Goal: Task Accomplishment & Management: Manage account settings

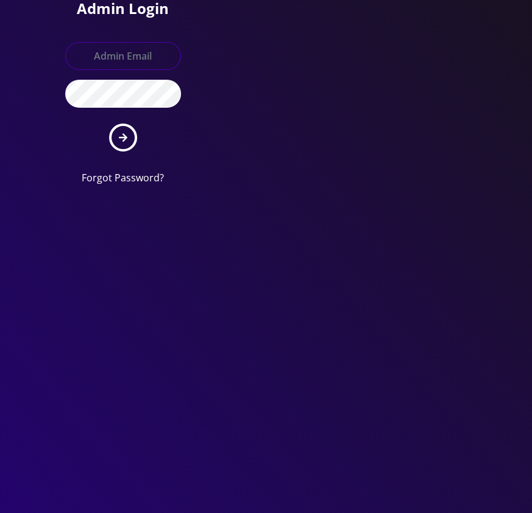
type input "[EMAIL_ADDRESS][DOMAIN_NAME]"
click at [119, 136] on icon "submit" at bounding box center [123, 138] width 9 height 10
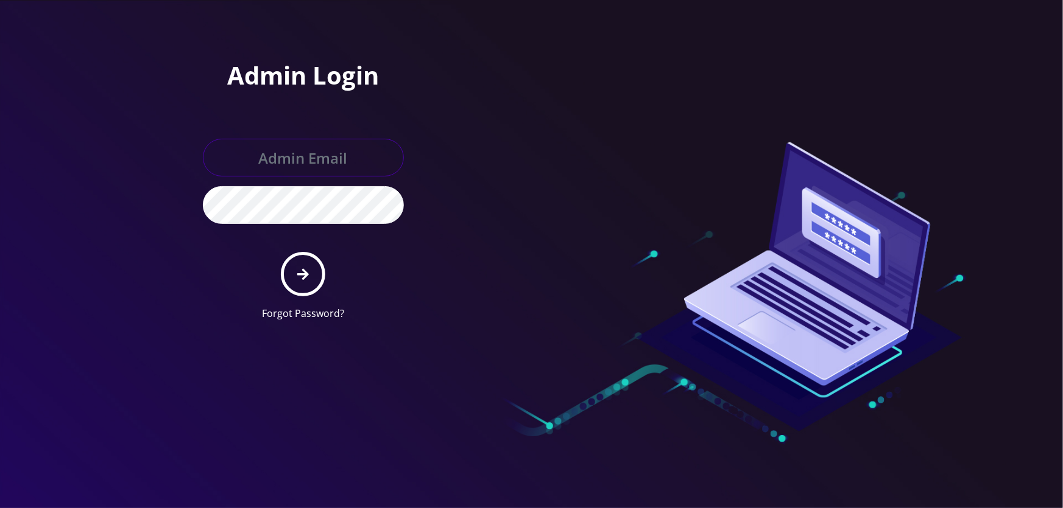
type input "[EMAIL_ADDRESS][DOMAIN_NAME]"
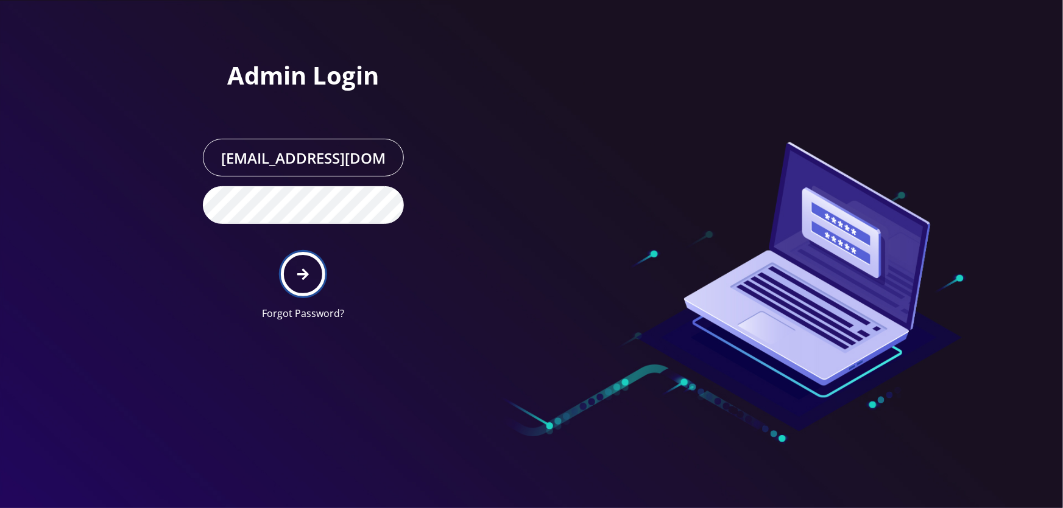
click at [296, 269] on button "submit" at bounding box center [303, 274] width 44 height 44
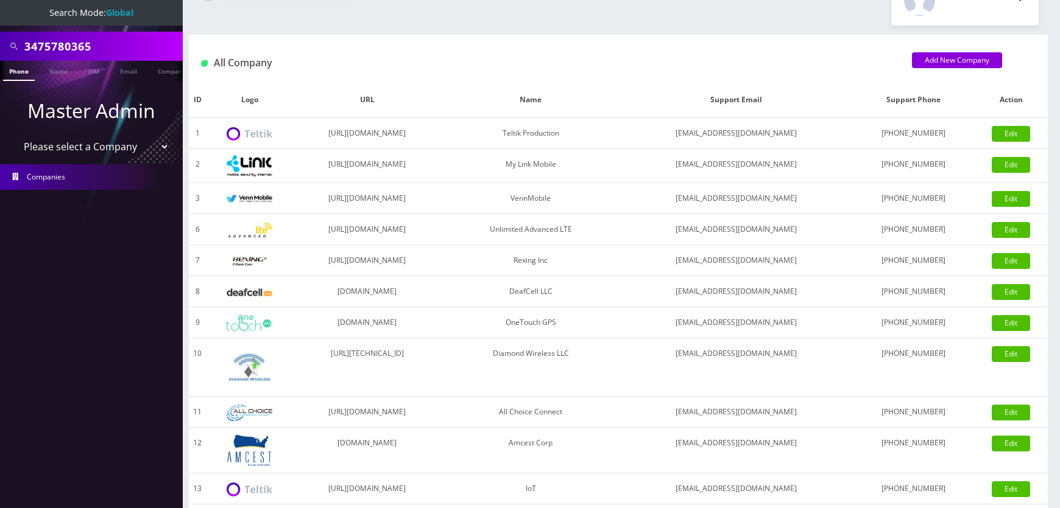
scroll to position [55, 0]
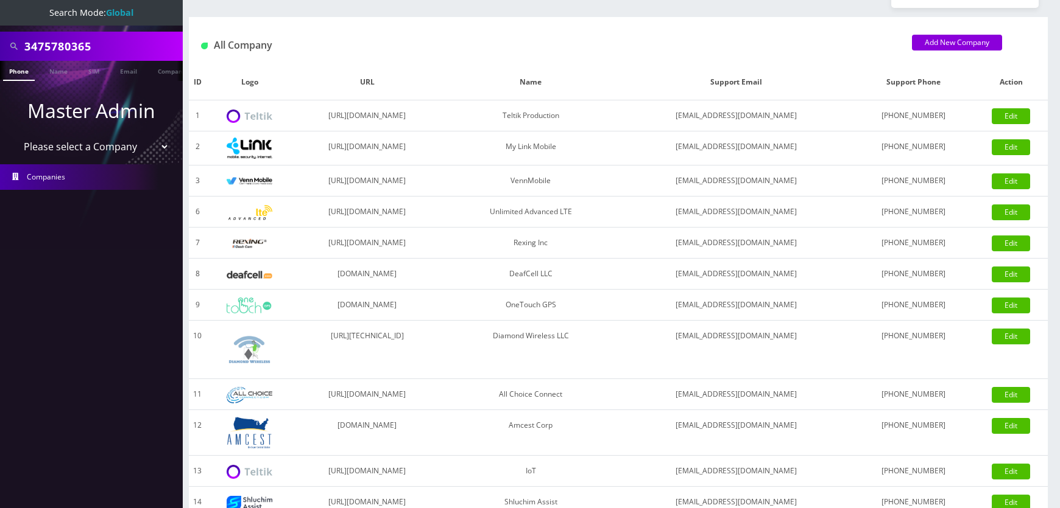
click at [104, 143] on select "Please select a Company Teltik Production My Link Mobile VennMobile Unlimited A…" at bounding box center [91, 146] width 155 height 23
select select "13"
click at [14, 135] on select "Please select a Company Teltik Production My Link Mobile VennMobile Unlimited A…" at bounding box center [91, 146] width 155 height 23
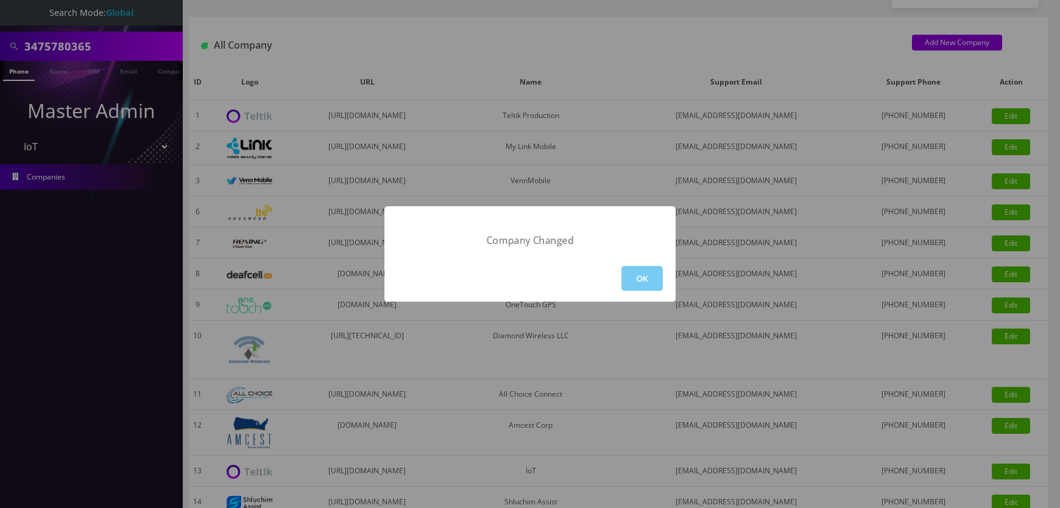
click at [633, 279] on button "OK" at bounding box center [641, 278] width 41 height 25
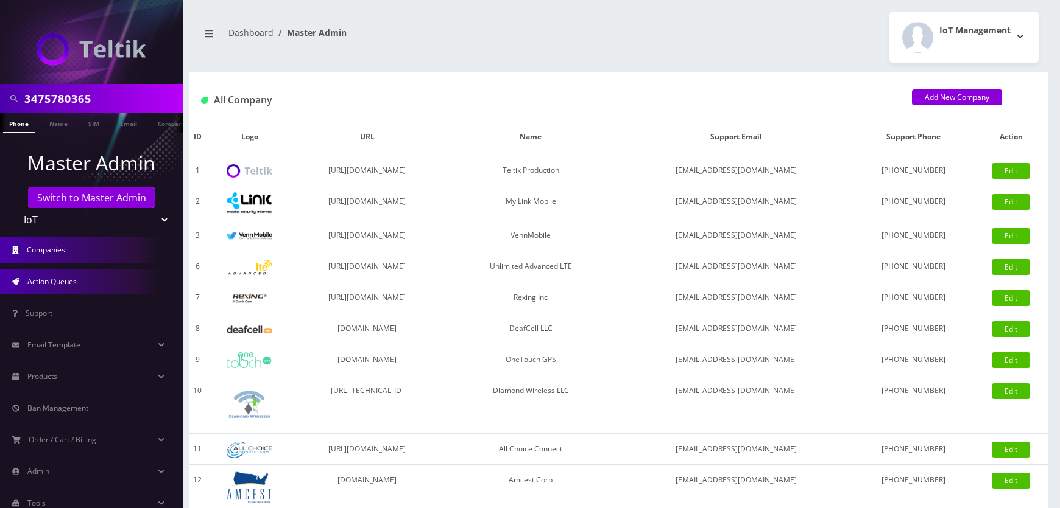
click at [94, 286] on link "Action Queues" at bounding box center [91, 282] width 183 height 26
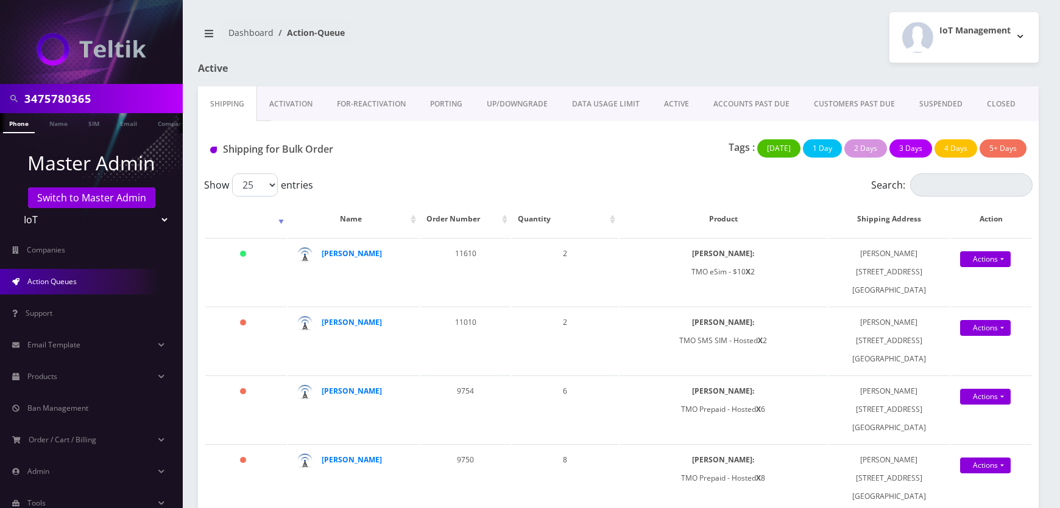
click at [97, 104] on input "3475780365" at bounding box center [101, 98] width 155 height 23
type input "[PERSON_NAME]"
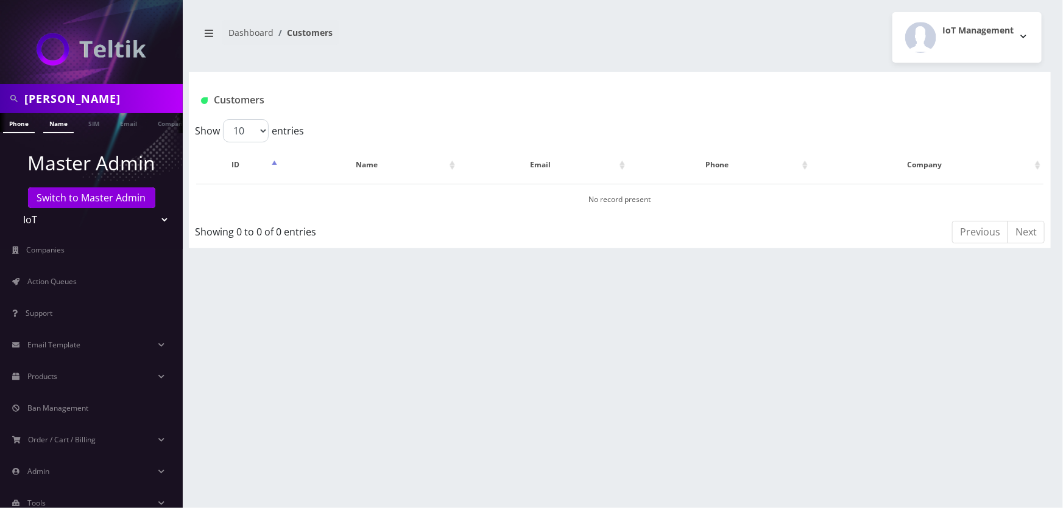
click at [55, 121] on link "Name" at bounding box center [58, 123] width 30 height 20
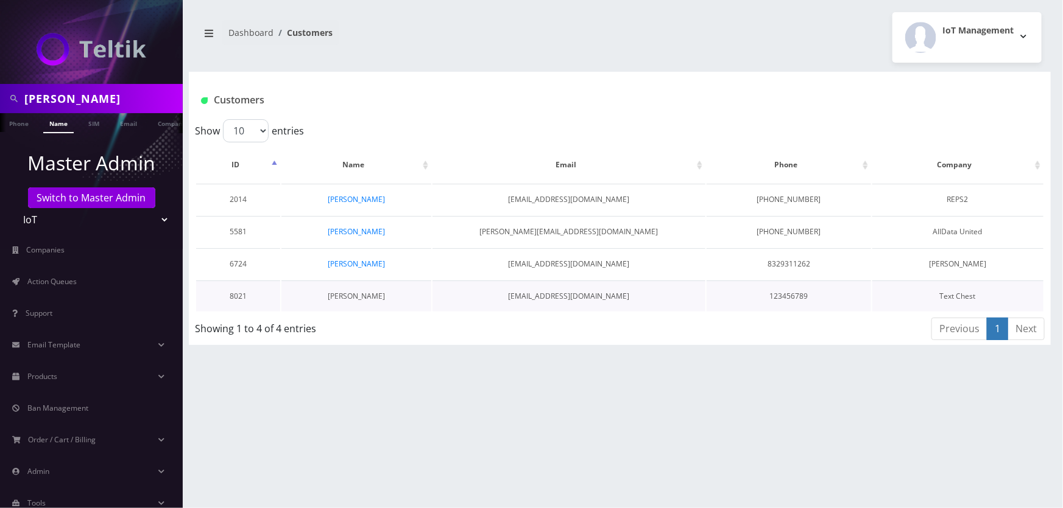
click at [368, 295] on link "[PERSON_NAME]" at bounding box center [356, 296] width 57 height 10
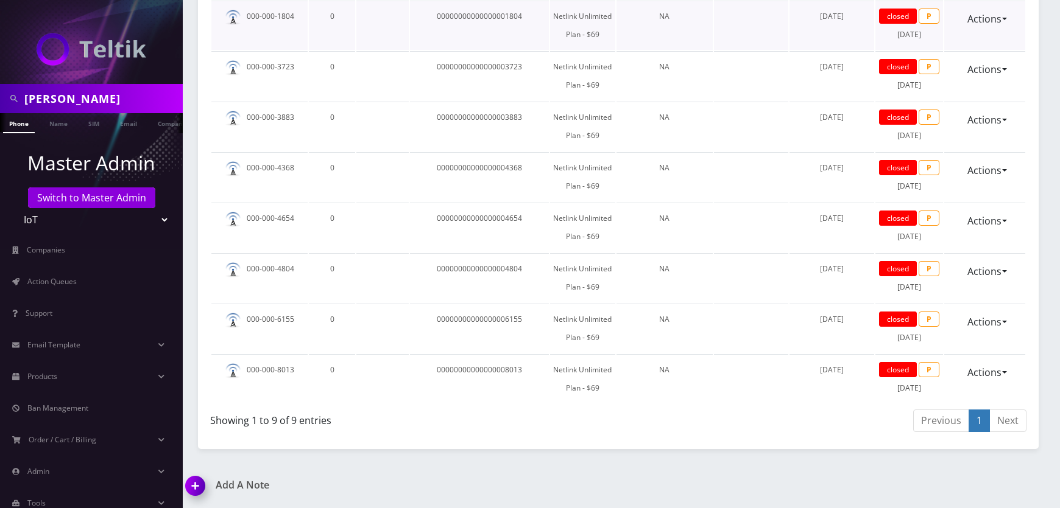
scroll to position [831, 0]
click at [993, 361] on link "Actions" at bounding box center [984, 372] width 50 height 23
click at [744, 304] on td at bounding box center [751, 328] width 74 height 49
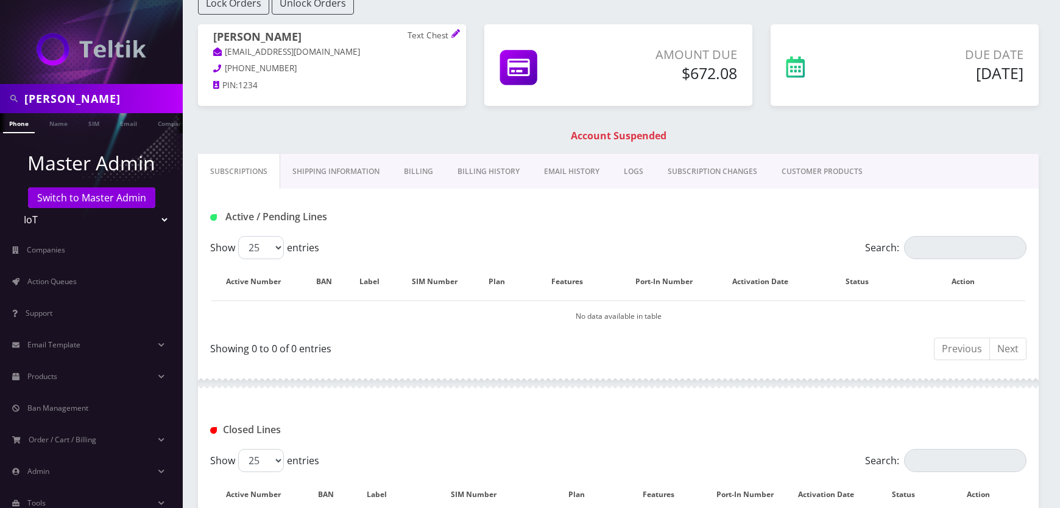
scroll to position [0, 0]
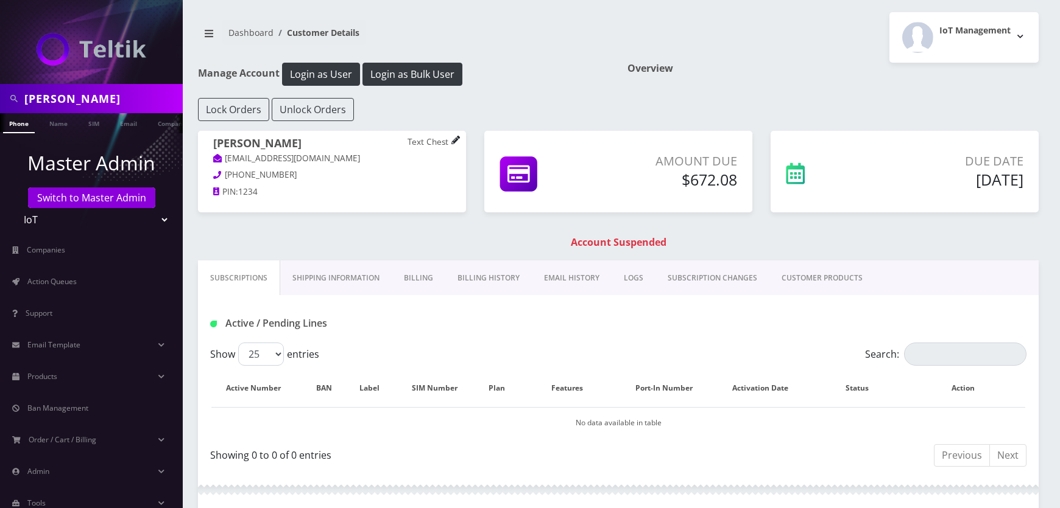
click at [451, 139] on icon at bounding box center [455, 140] width 9 height 9
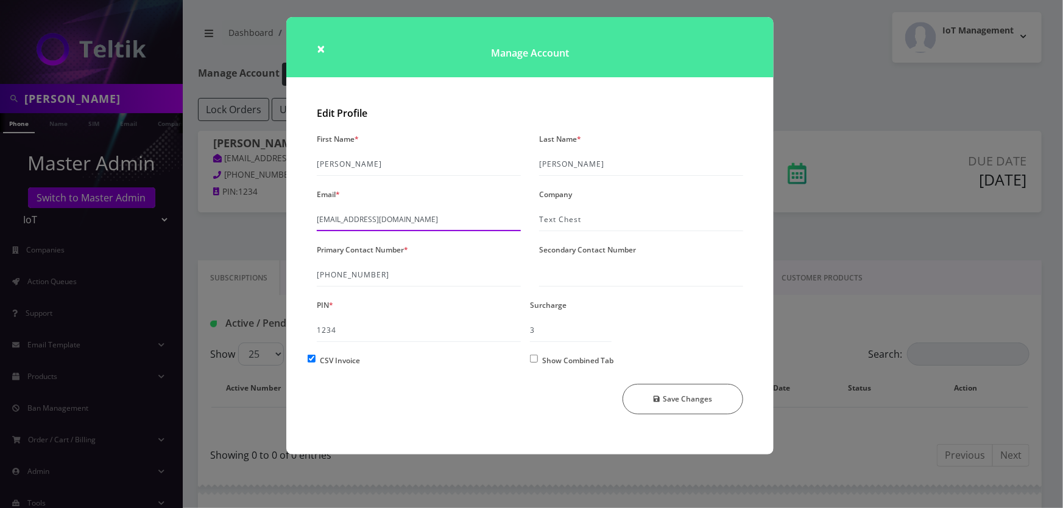
click at [357, 221] on input "support@textchest.com" at bounding box center [419, 219] width 204 height 23
click at [337, 219] on input "support@textchest.com" at bounding box center [419, 219] width 204 height 23
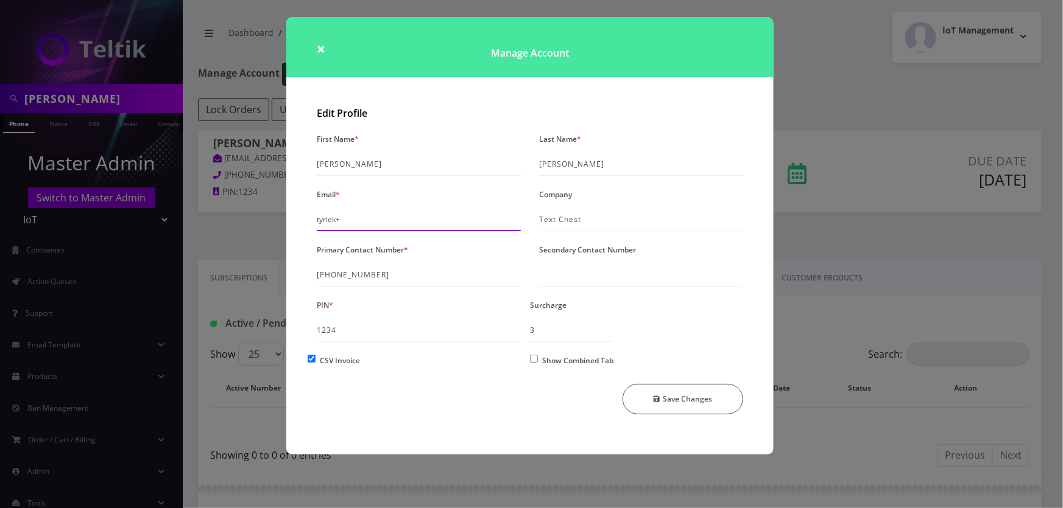
paste input "textchest"
type input "tyriek+textchest@teltik.com"
click at [622, 384] on button "Save Changes" at bounding box center [682, 399] width 121 height 30
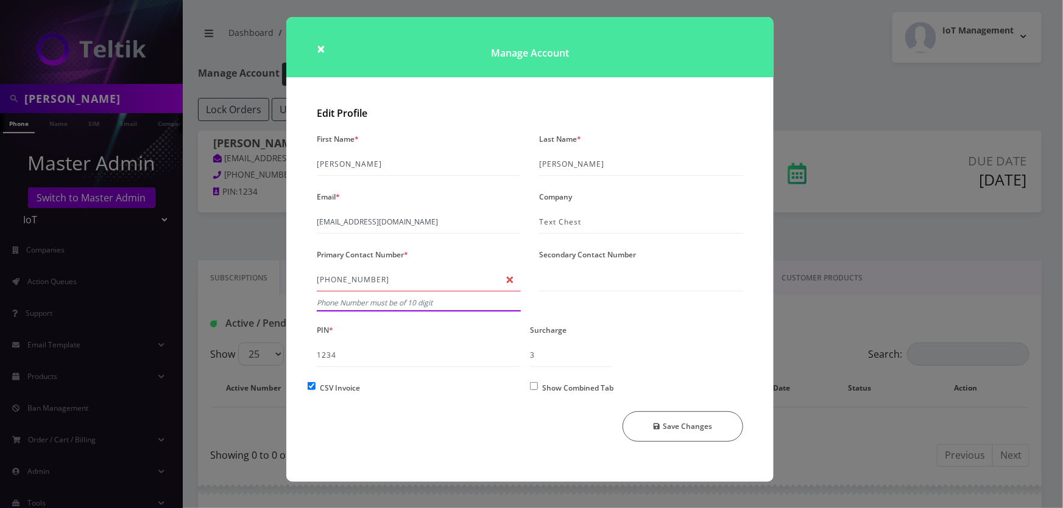
click at [385, 281] on input "123-456-789" at bounding box center [419, 280] width 204 height 23
type input "123-456-7890"
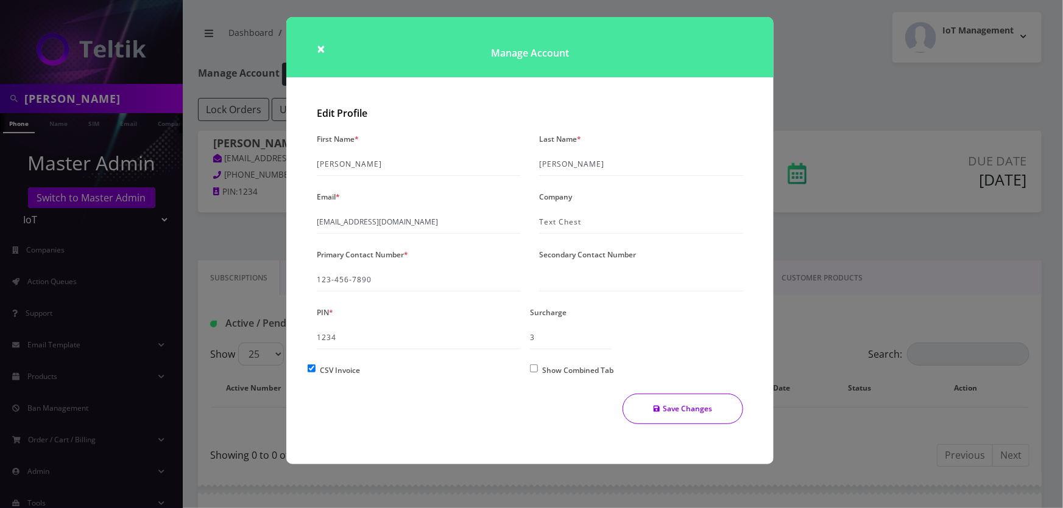
click at [703, 411] on button "Save Changes" at bounding box center [682, 409] width 121 height 30
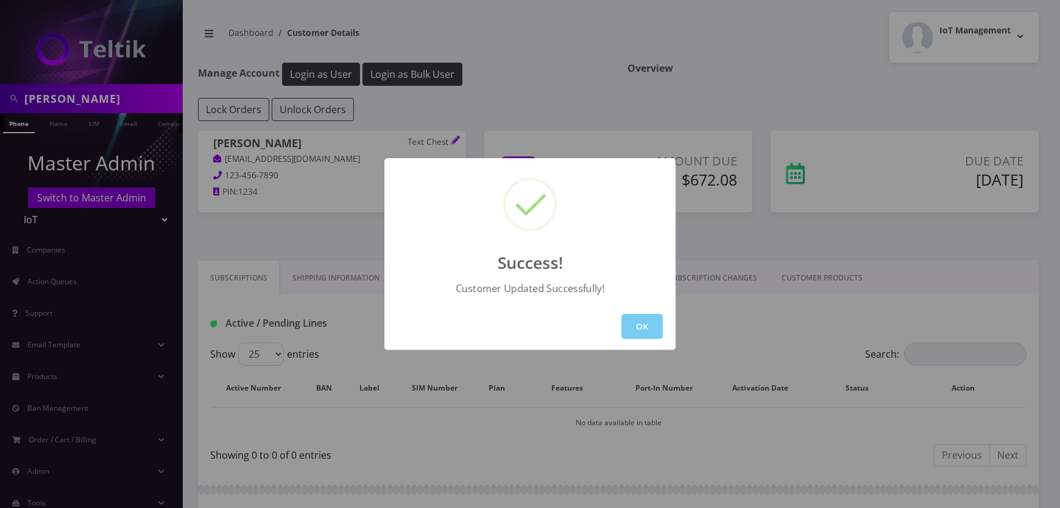
click at [660, 326] on button "OK" at bounding box center [641, 326] width 41 height 25
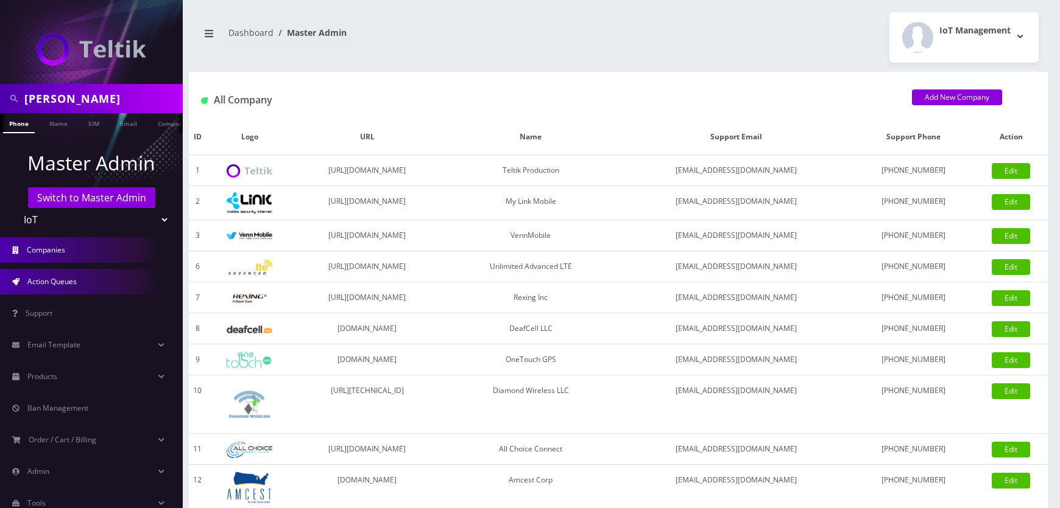
click at [49, 274] on link "Action Queues" at bounding box center [91, 282] width 183 height 26
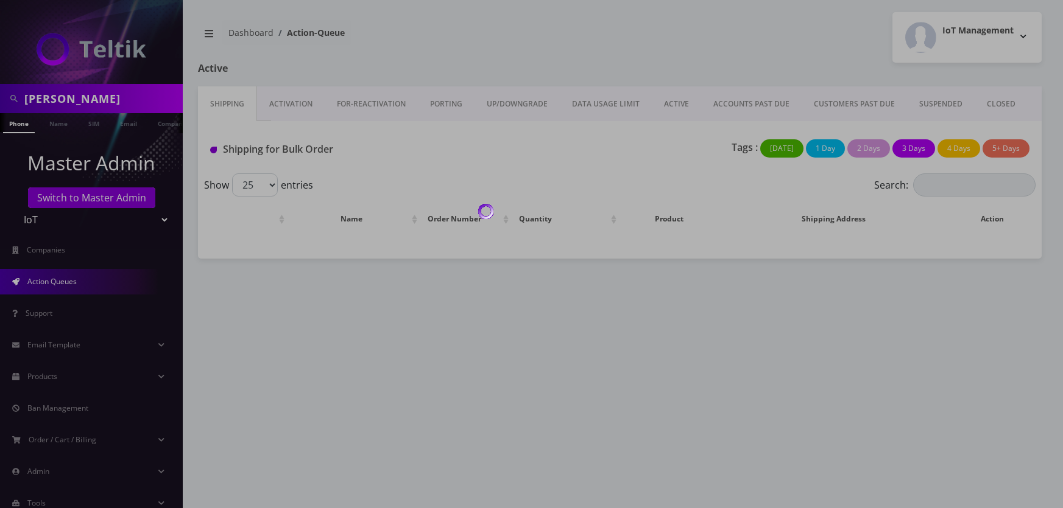
click at [155, 217] on div at bounding box center [531, 254] width 1063 height 508
click at [164, 221] on div at bounding box center [531, 254] width 1063 height 508
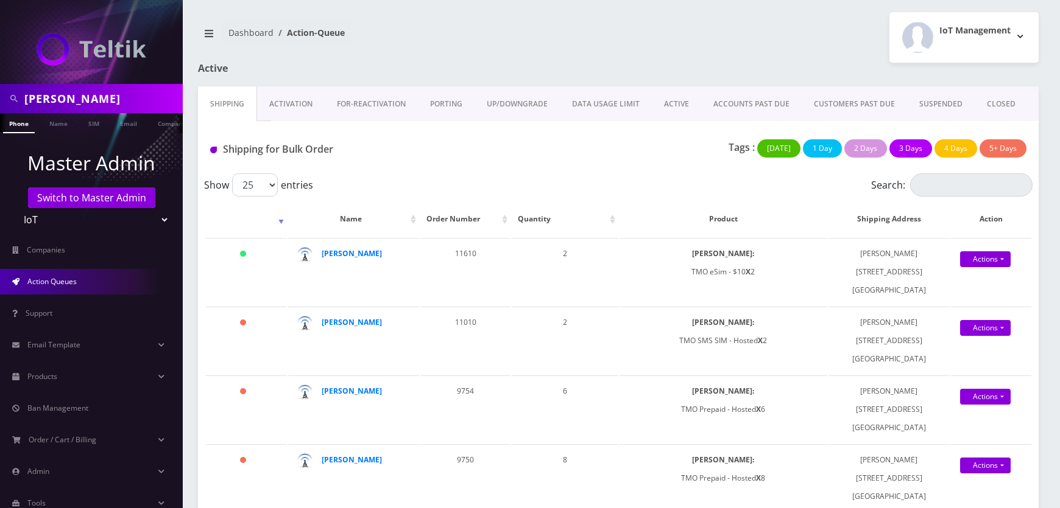
click at [164, 220] on select "Teltik Production My Link Mobile VennMobile Unlimited Advanced LTE Rexing Inc D…" at bounding box center [91, 219] width 155 height 23
select select "1"
click at [14, 208] on select "Teltik Production My Link Mobile VennMobile Unlimited Advanced LTE Rexing Inc D…" at bounding box center [91, 219] width 155 height 23
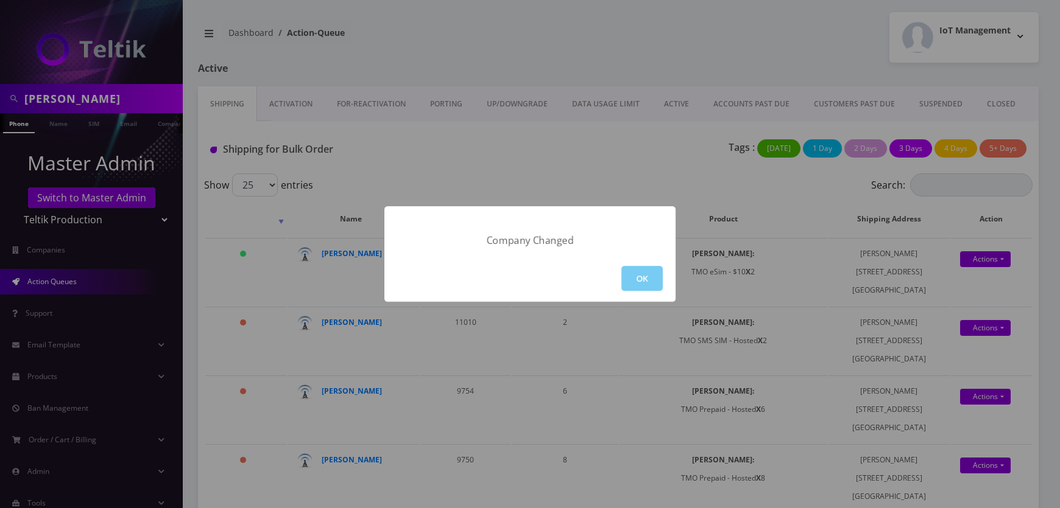
click at [652, 268] on button "OK" at bounding box center [641, 278] width 41 height 25
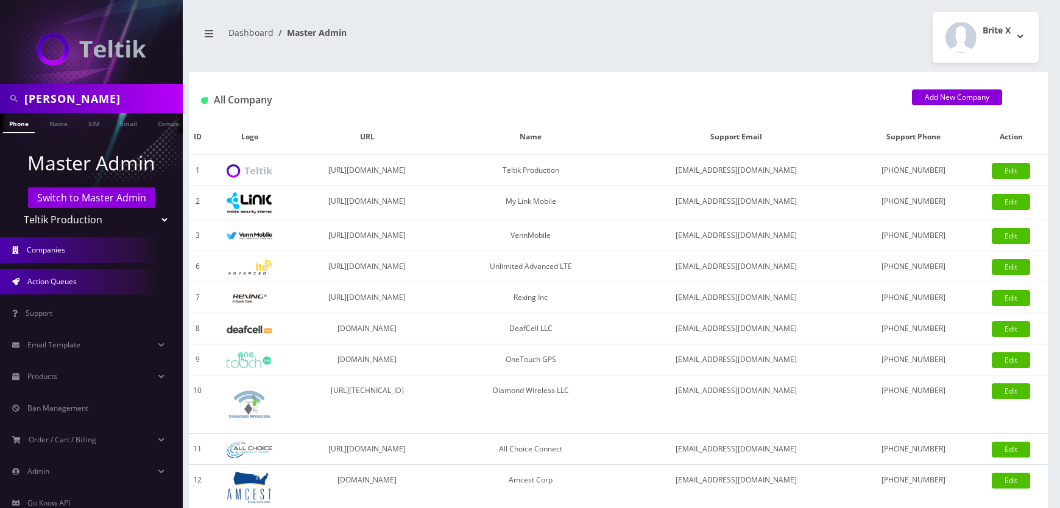
click at [94, 286] on link "Action Queues" at bounding box center [91, 282] width 183 height 26
